Goal: Task Accomplishment & Management: Use online tool/utility

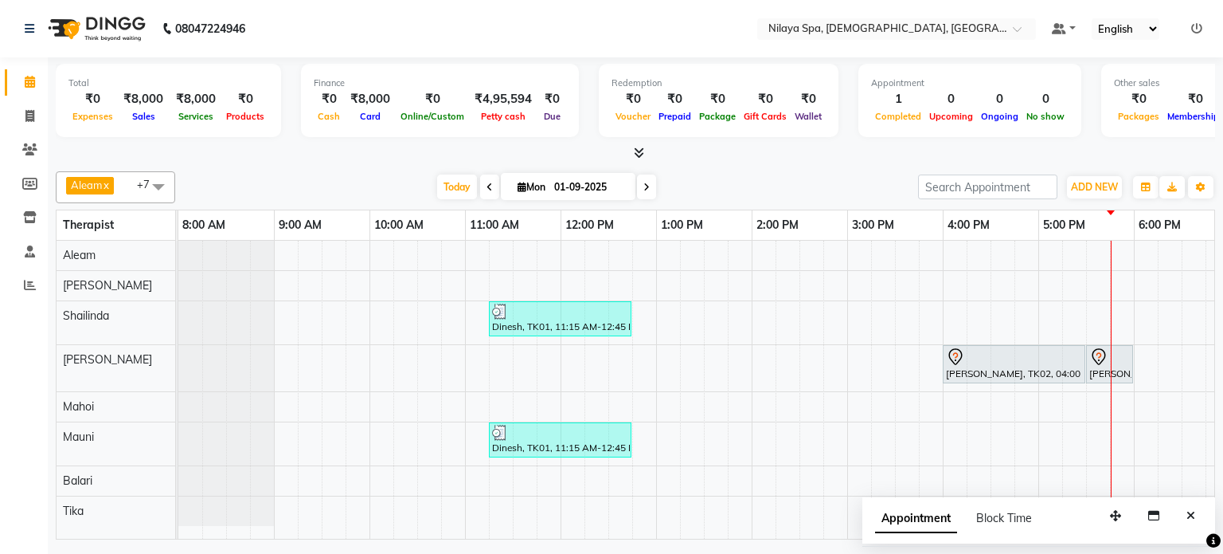
scroll to position [0, 492]
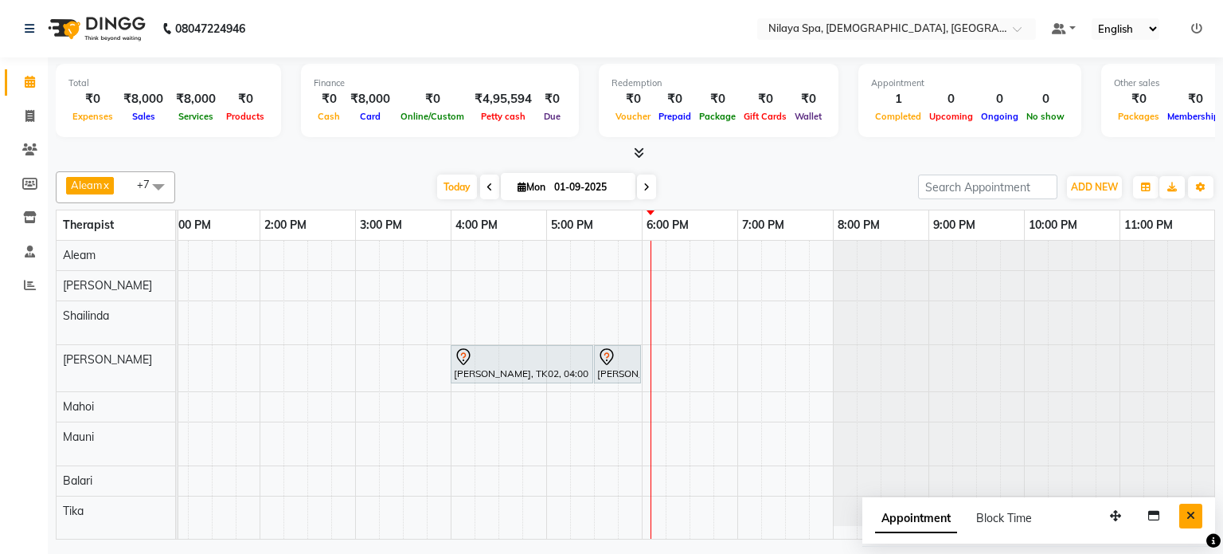
click at [1191, 510] on icon "Close" at bounding box center [1191, 515] width 9 height 11
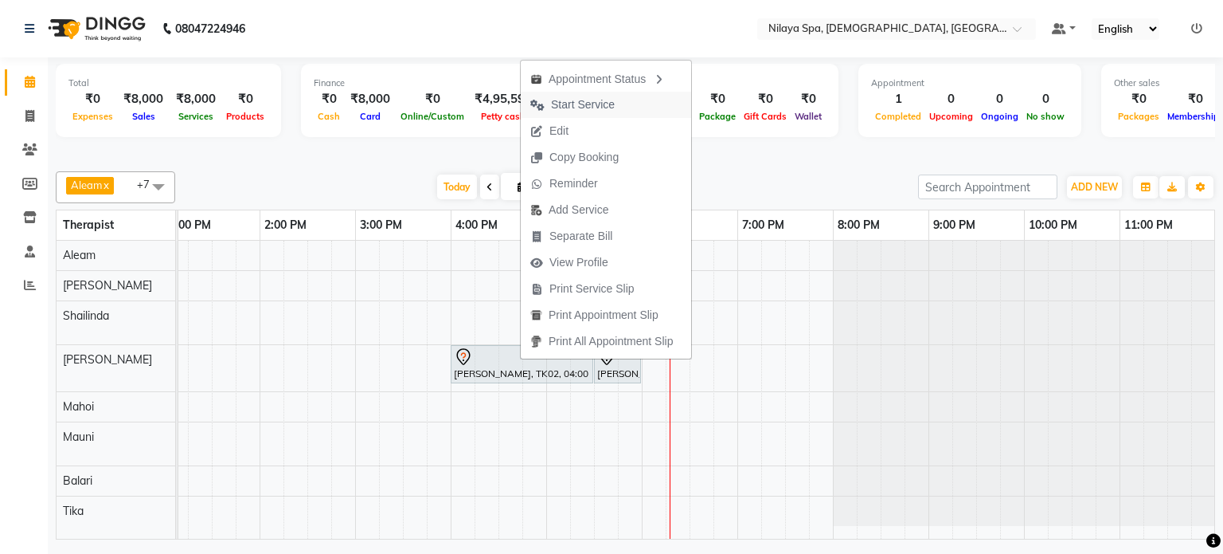
click at [573, 111] on span "Start Service" at bounding box center [583, 104] width 64 height 17
click at [573, 111] on div "Total ₹0 Expenses ₹8,000 Sales ₹8,000 Services ₹0 Products Finance ₹0 Cash ₹8,0…" at bounding box center [636, 103] width 1160 height 78
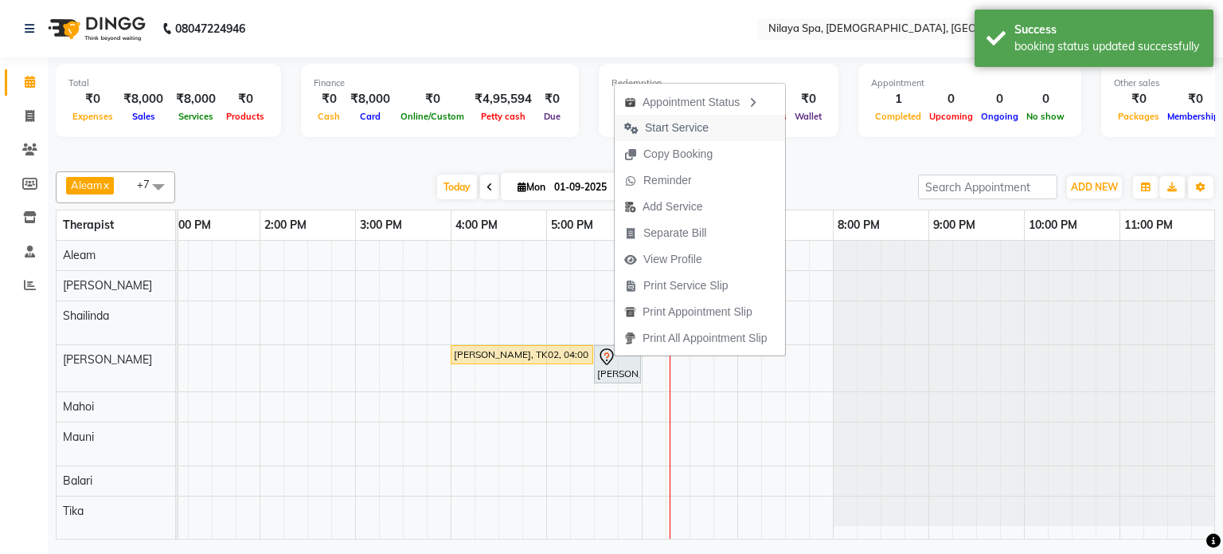
click at [688, 124] on span "Start Service" at bounding box center [677, 127] width 64 height 17
click at [688, 124] on div "Redemption ₹0 Voucher ₹0 Prepaid ₹0 Package ₹0 Gift Cards ₹0 Wallet" at bounding box center [719, 100] width 240 height 73
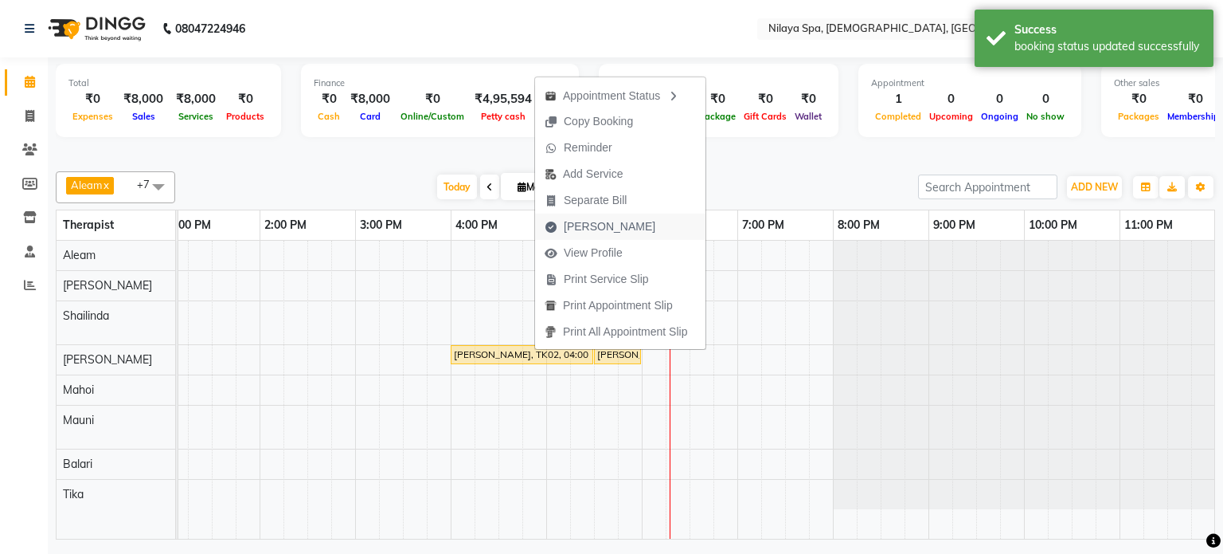
click at [588, 220] on span "[PERSON_NAME]" at bounding box center [610, 226] width 92 height 17
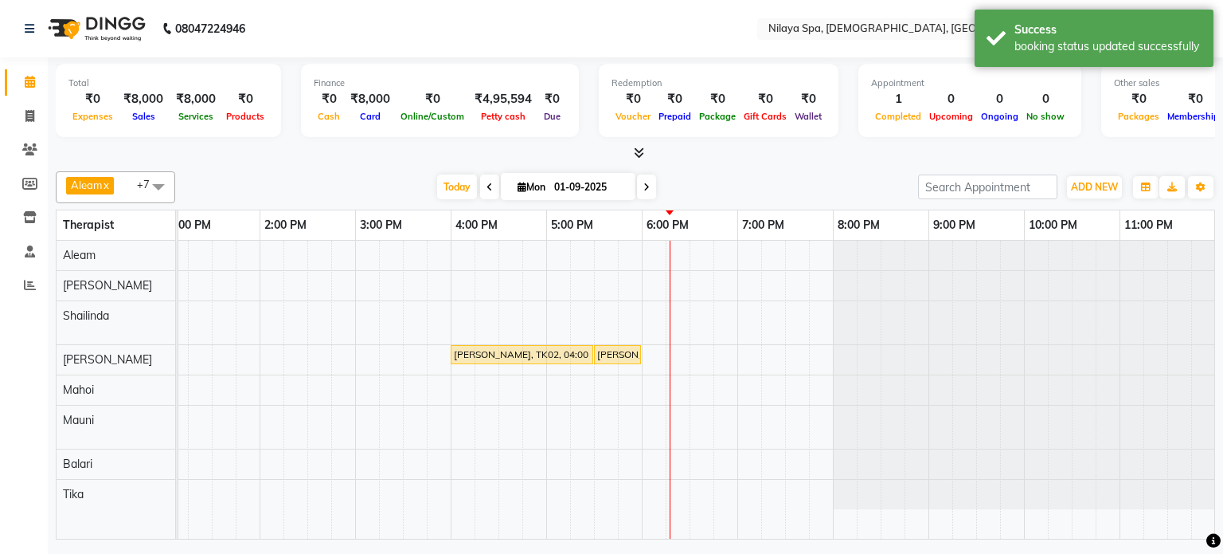
select select "8694"
select select "service"
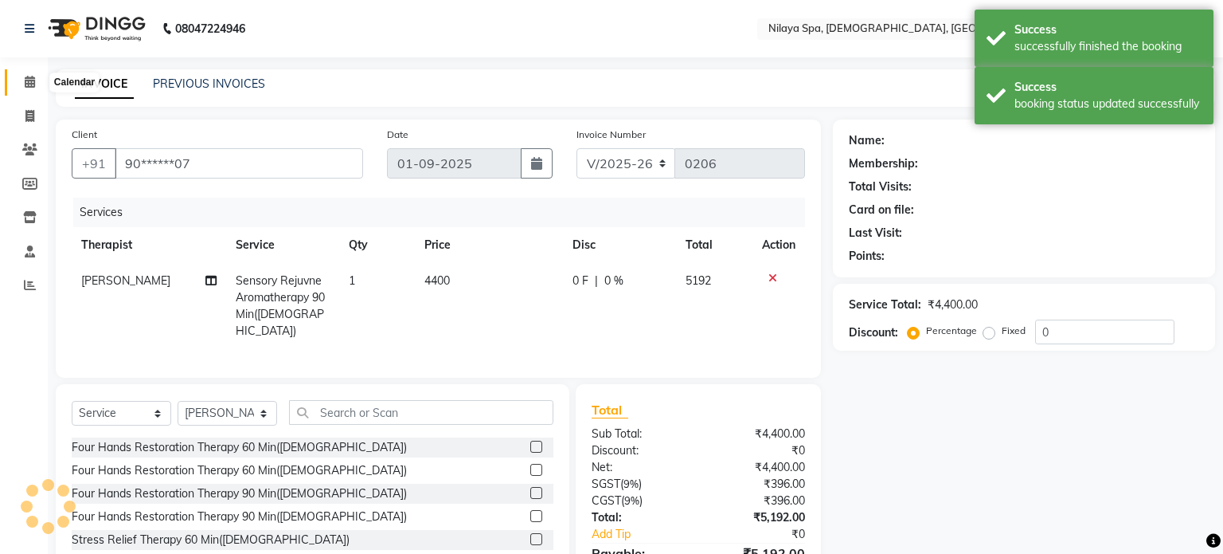
click at [26, 74] on span at bounding box center [30, 82] width 28 height 18
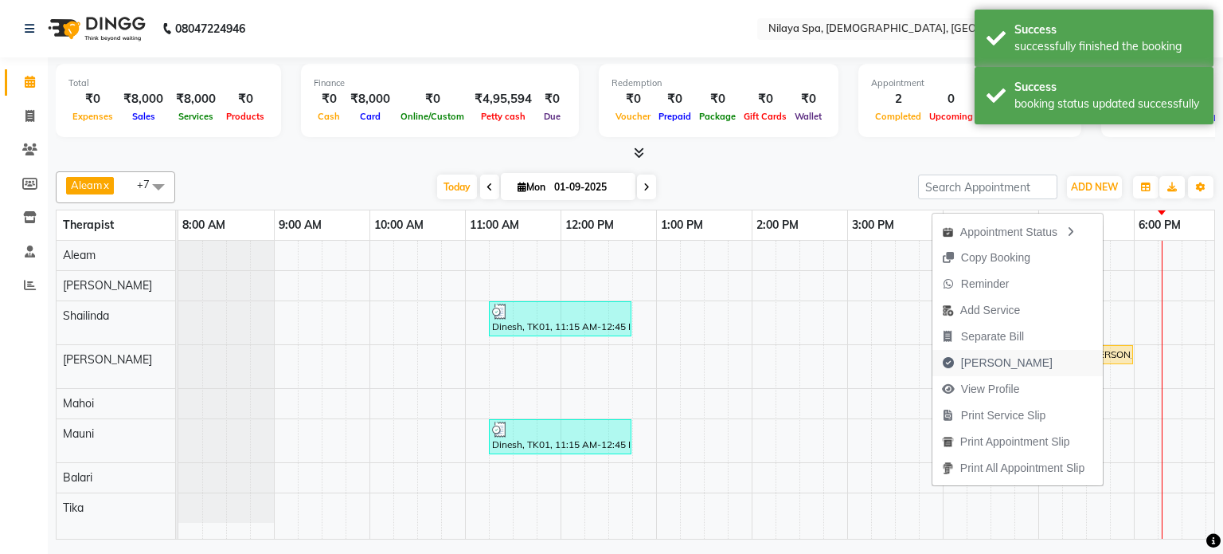
click at [971, 367] on span "[PERSON_NAME]" at bounding box center [1007, 362] width 92 height 17
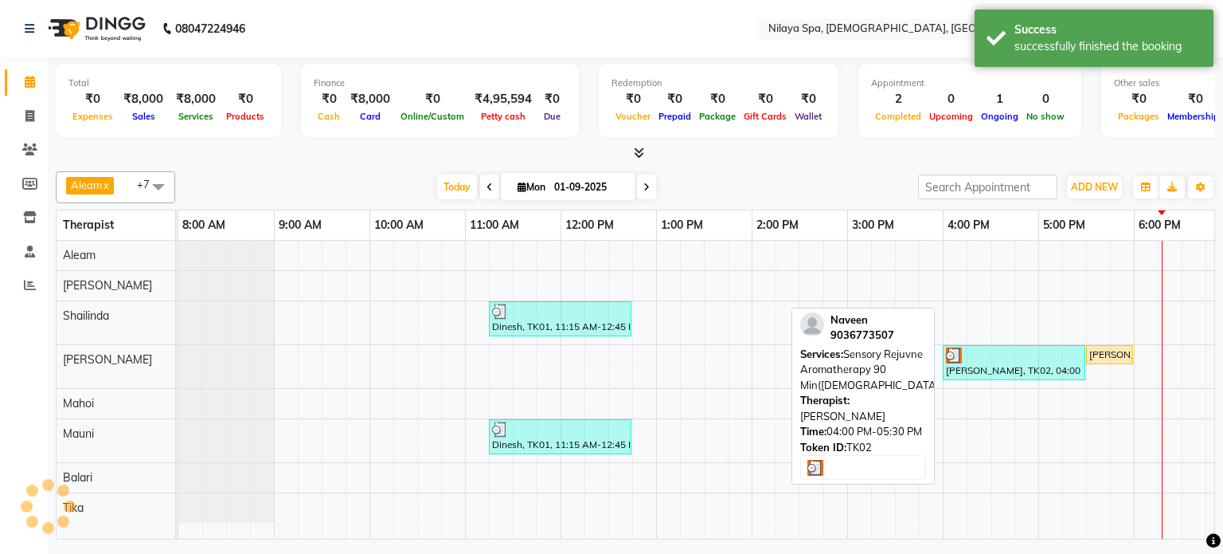
select select "service"
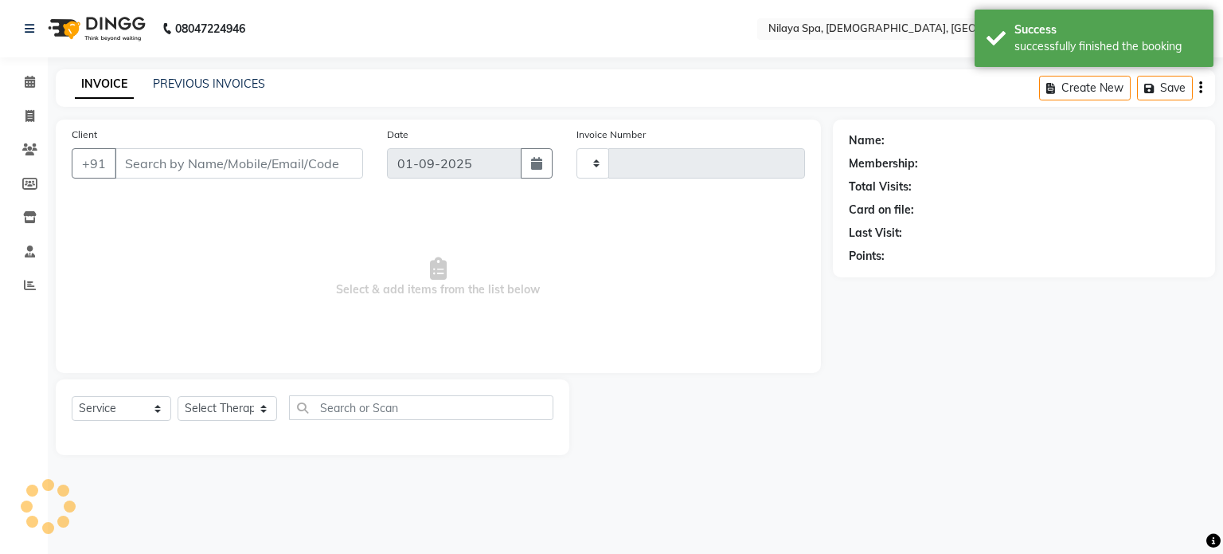
type input "0206"
select select "8694"
type input "90******07"
select select "87837"
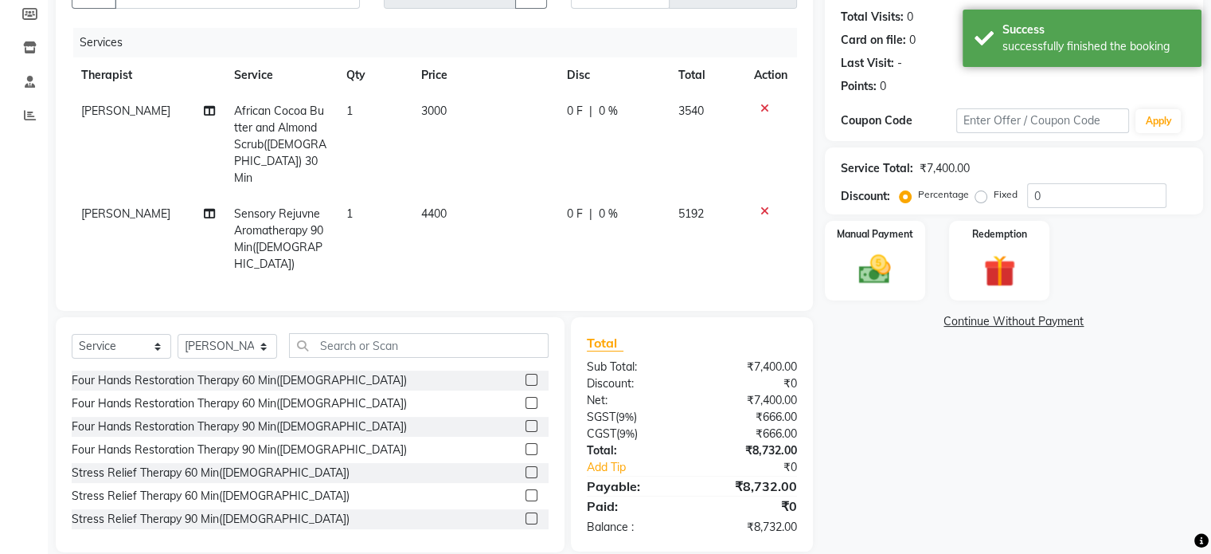
scroll to position [171, 0]
click at [871, 276] on img at bounding box center [874, 268] width 53 height 38
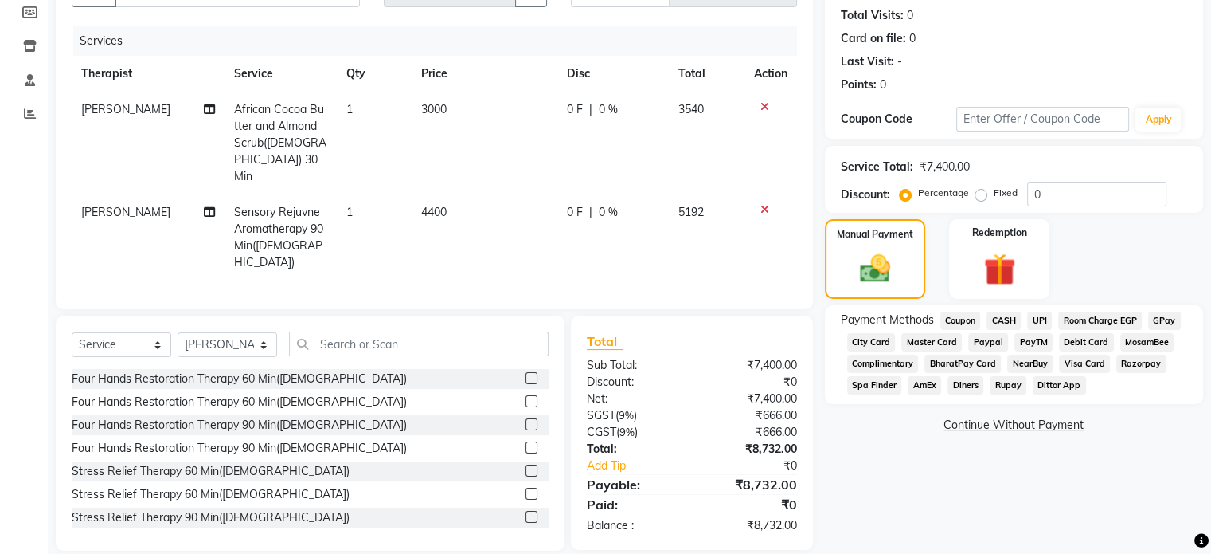
click at [1041, 319] on span "UPI" at bounding box center [1039, 320] width 25 height 18
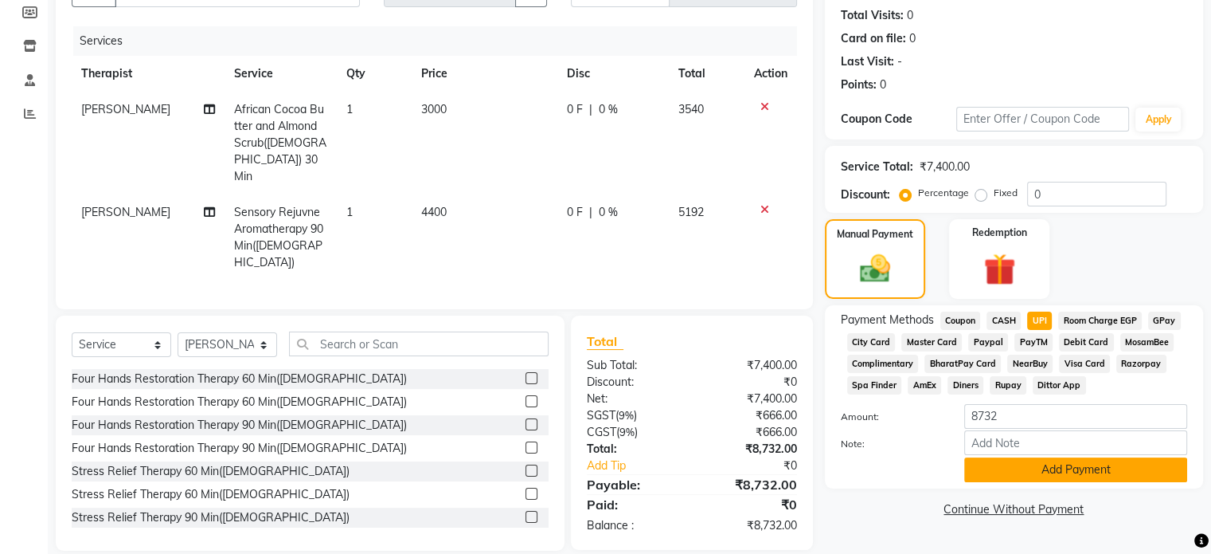
click at [1077, 465] on button "Add Payment" at bounding box center [1075, 469] width 223 height 25
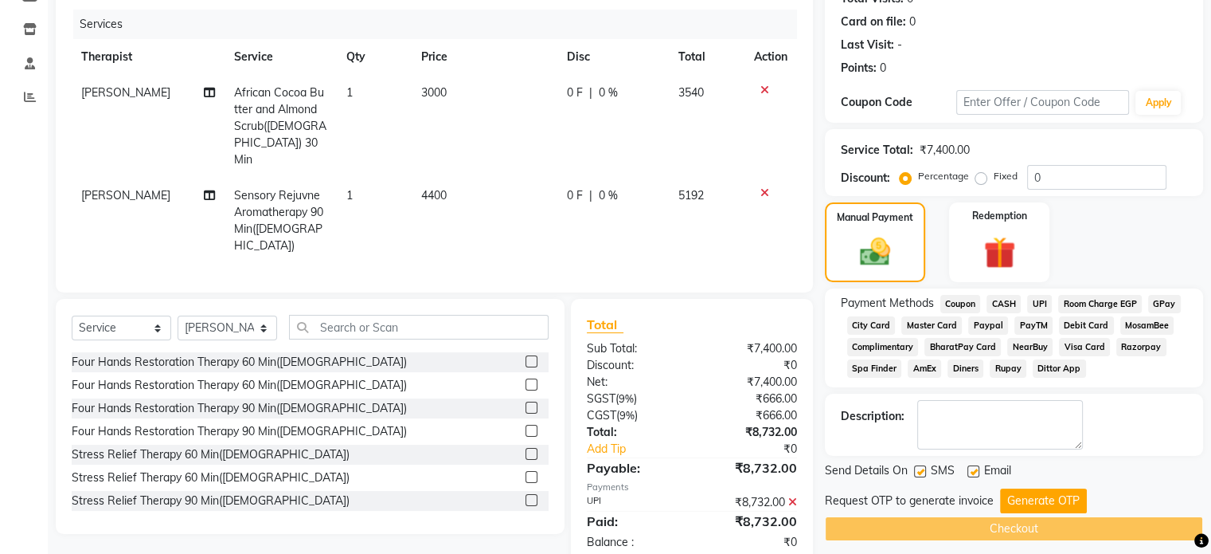
scroll to position [203, 0]
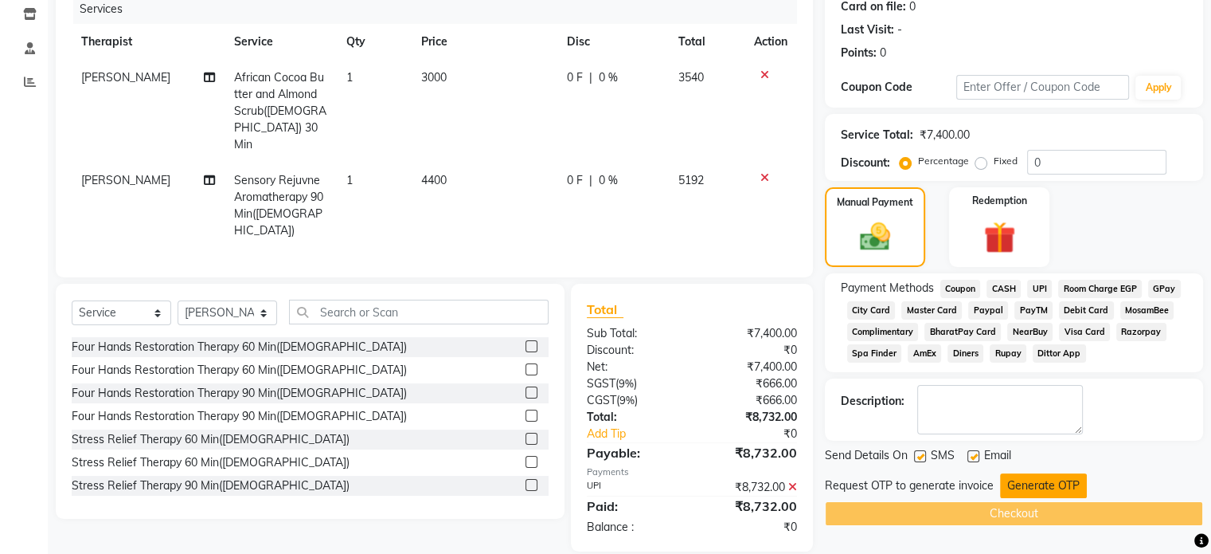
click at [1046, 487] on button "Generate OTP" at bounding box center [1043, 485] width 87 height 25
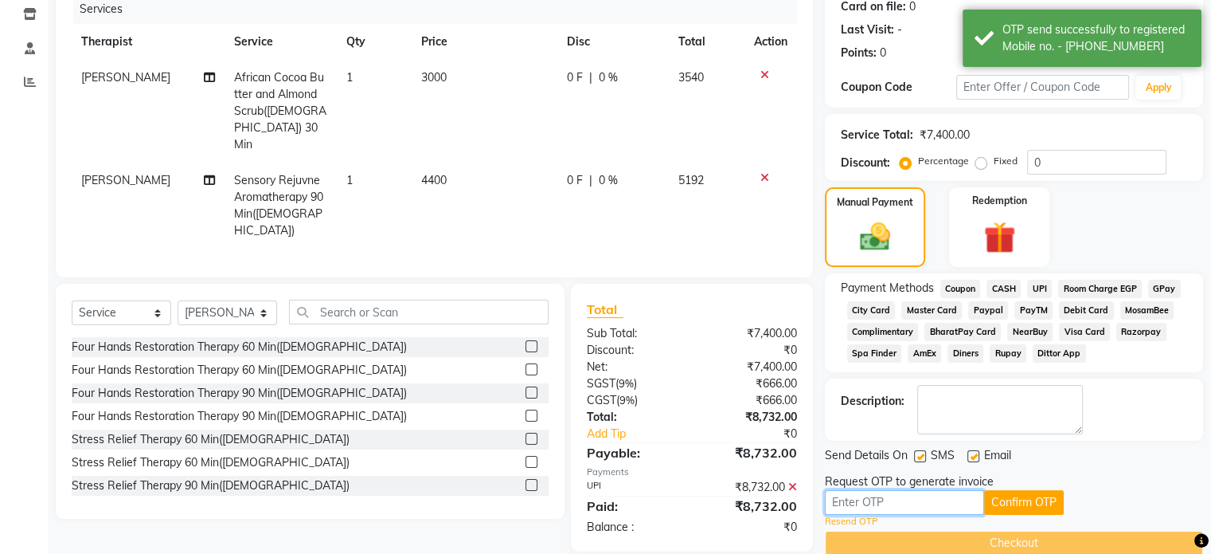
click at [940, 493] on input "text" at bounding box center [904, 502] width 159 height 25
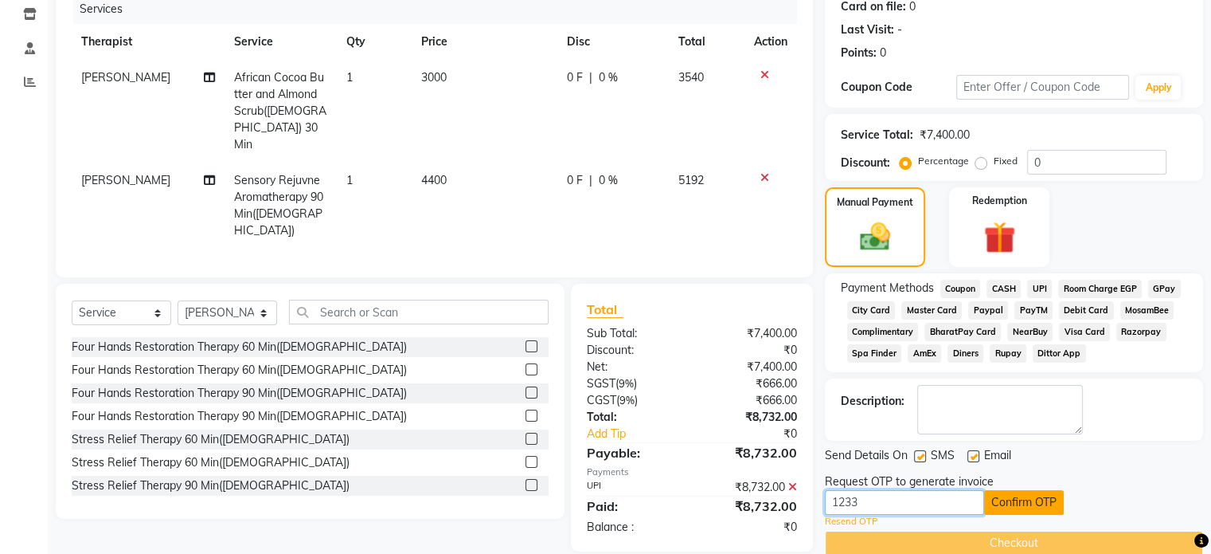
type input "1233"
click at [1032, 513] on button "Confirm OTP" at bounding box center [1024, 502] width 80 height 25
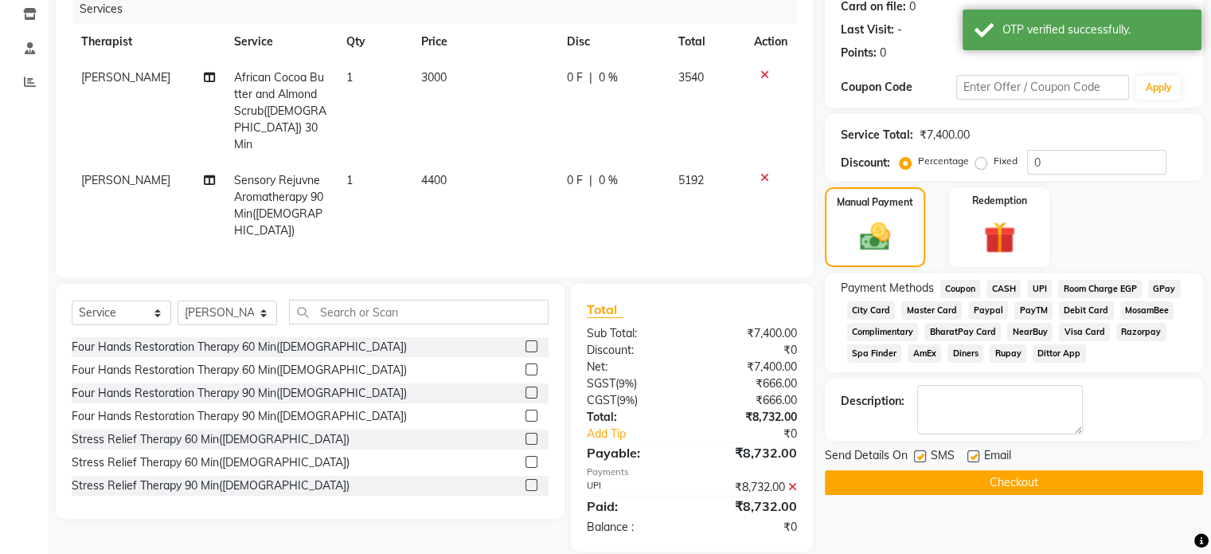
click at [1018, 480] on button "Checkout" at bounding box center [1014, 482] width 378 height 25
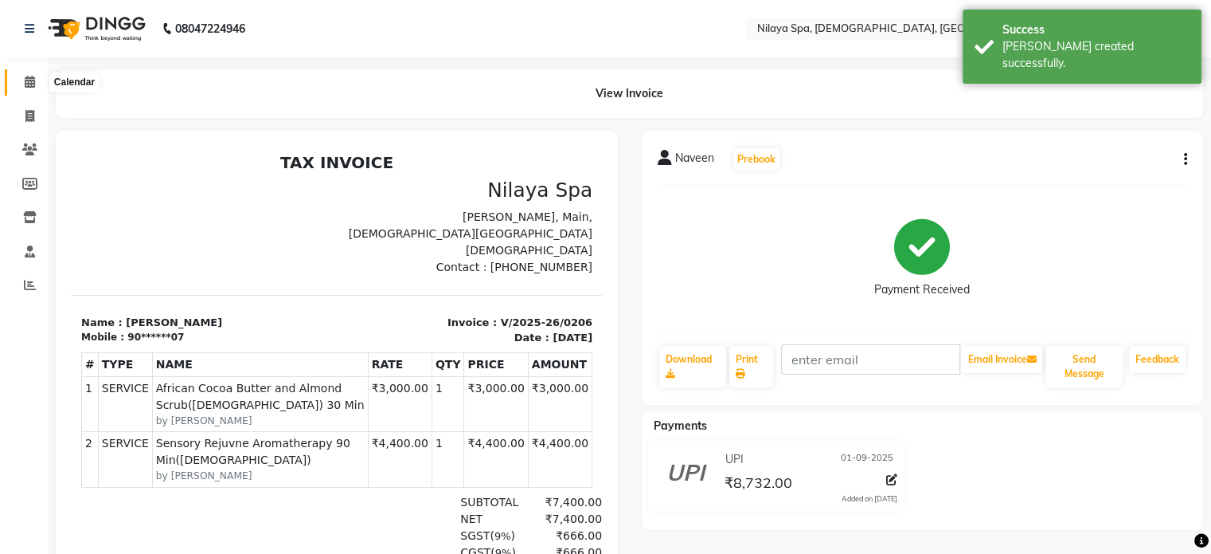
click at [25, 82] on icon at bounding box center [30, 82] width 10 height 12
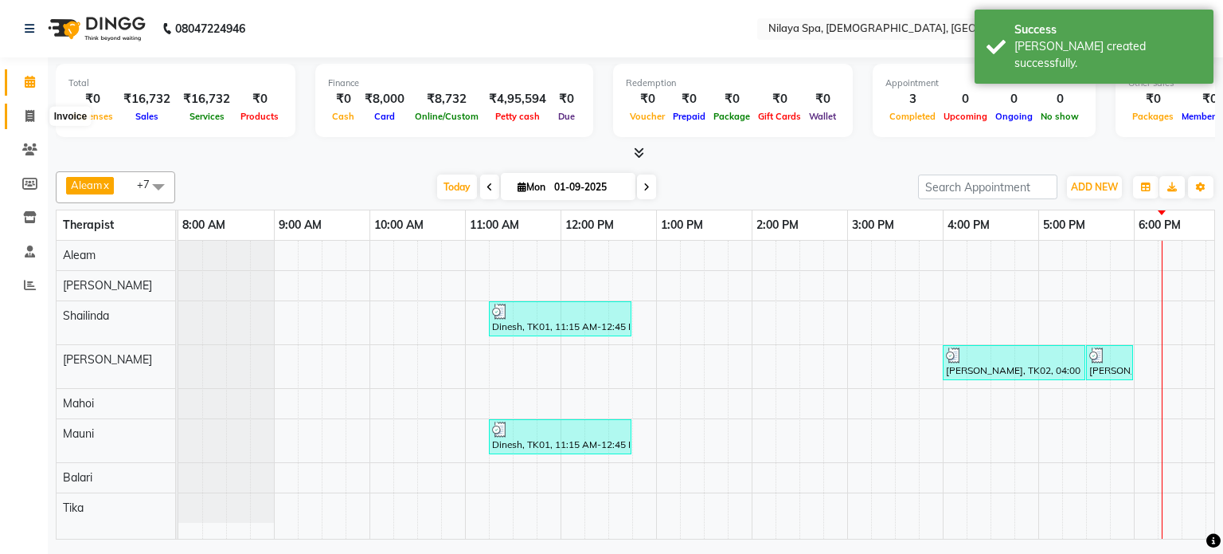
click at [22, 122] on span at bounding box center [30, 117] width 28 height 18
select select "service"
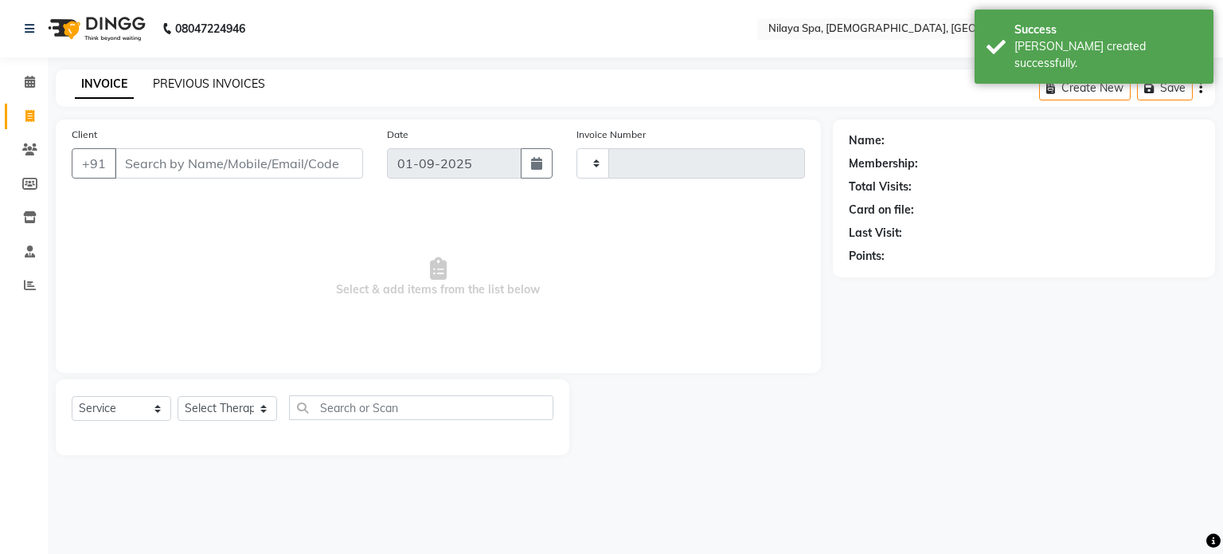
click at [158, 80] on link "PREVIOUS INVOICES" at bounding box center [209, 83] width 112 height 14
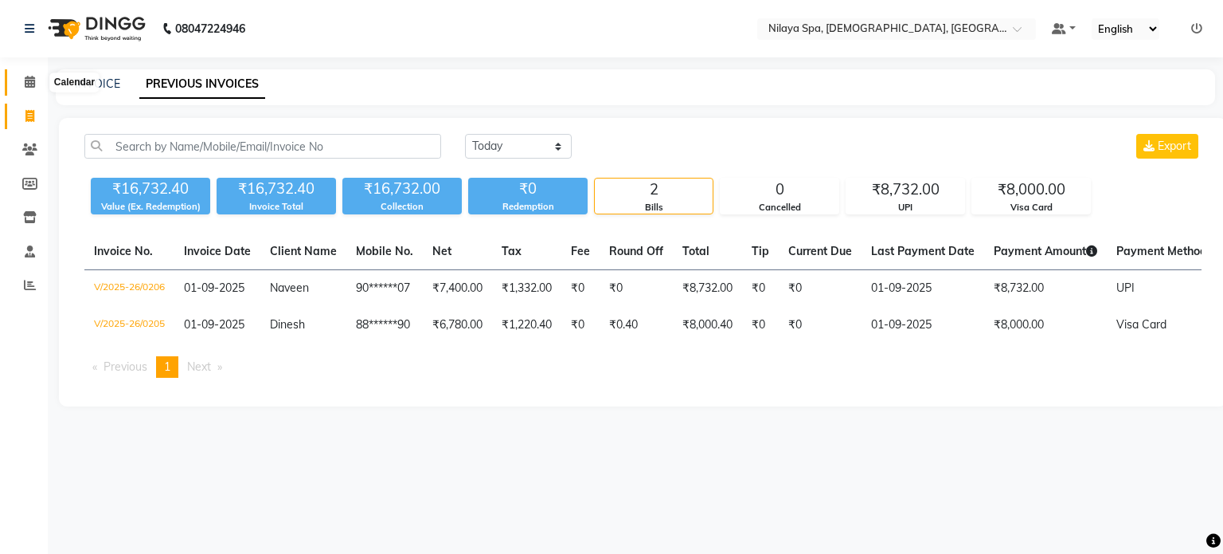
click at [33, 77] on icon at bounding box center [30, 82] width 10 height 12
